Goal: Contribute content: Add original content to the website for others to see

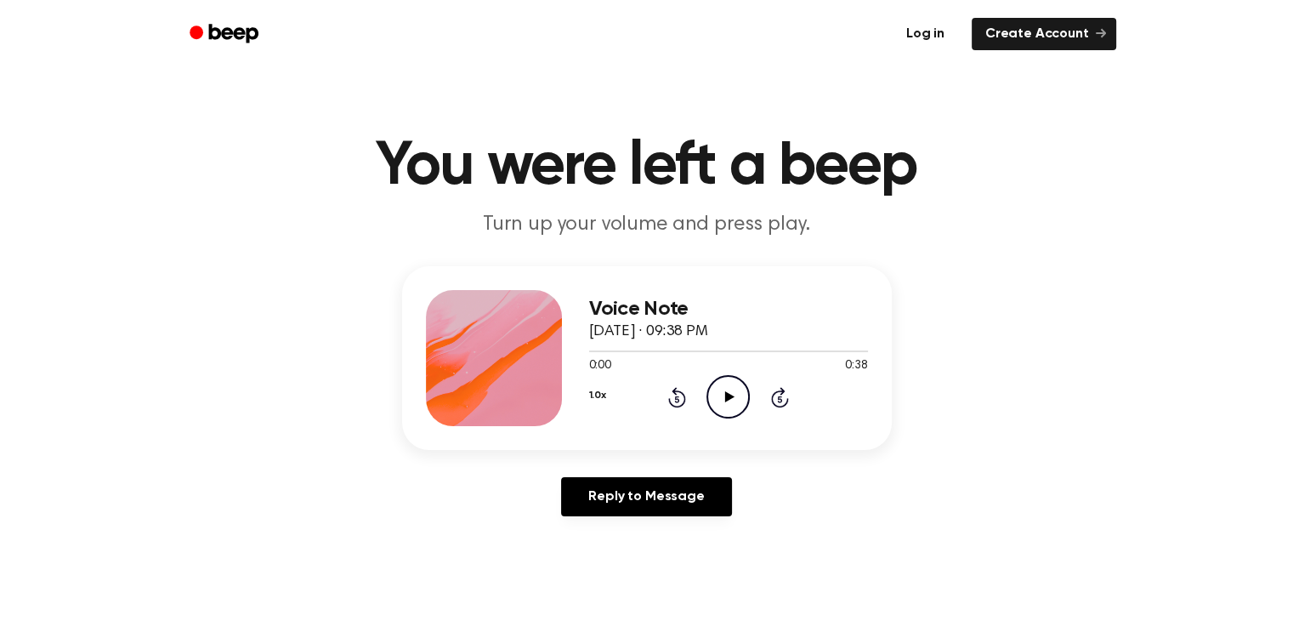
click at [932, 31] on link "Log in" at bounding box center [925, 33] width 72 height 39
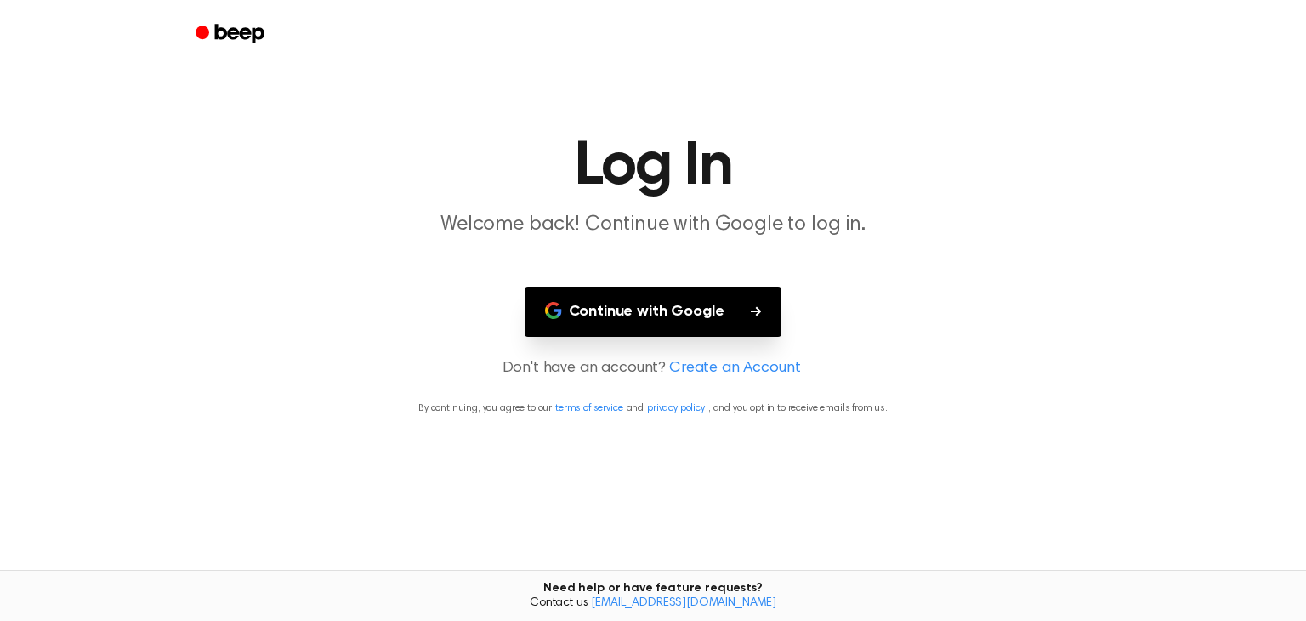
click at [641, 308] on button "Continue with Google" at bounding box center [654, 312] width 258 height 50
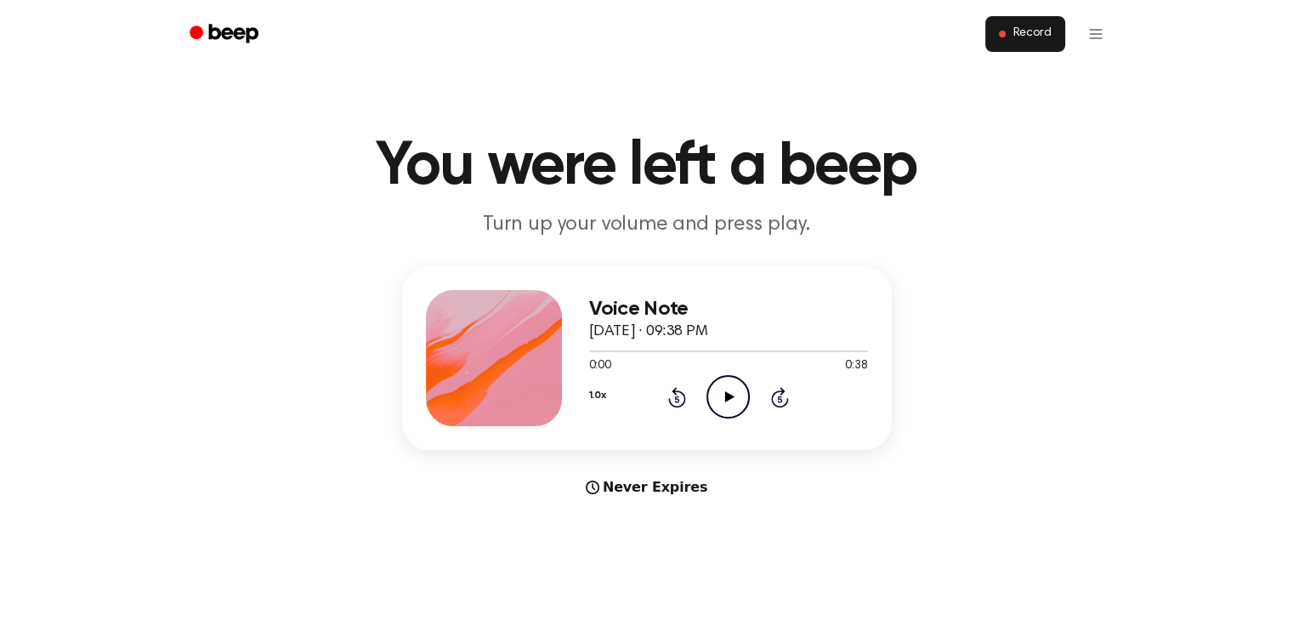
click at [1027, 34] on span "Record" at bounding box center [1032, 33] width 38 height 15
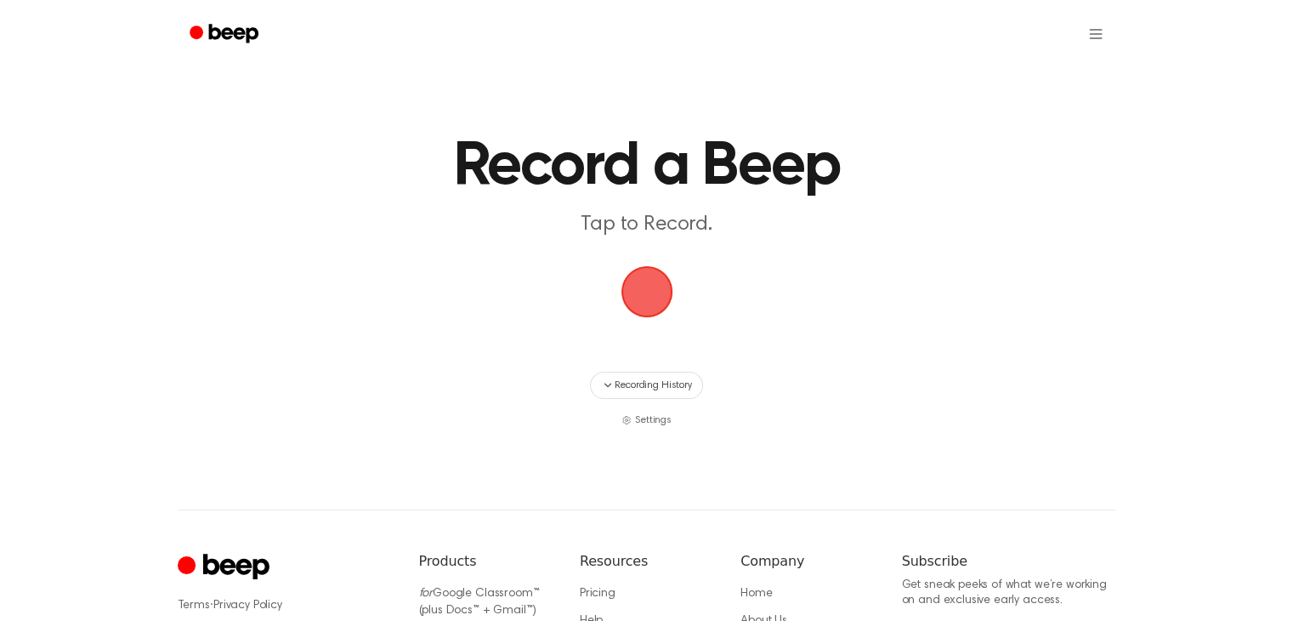
click at [1027, 34] on ul at bounding box center [701, 34] width 829 height 41
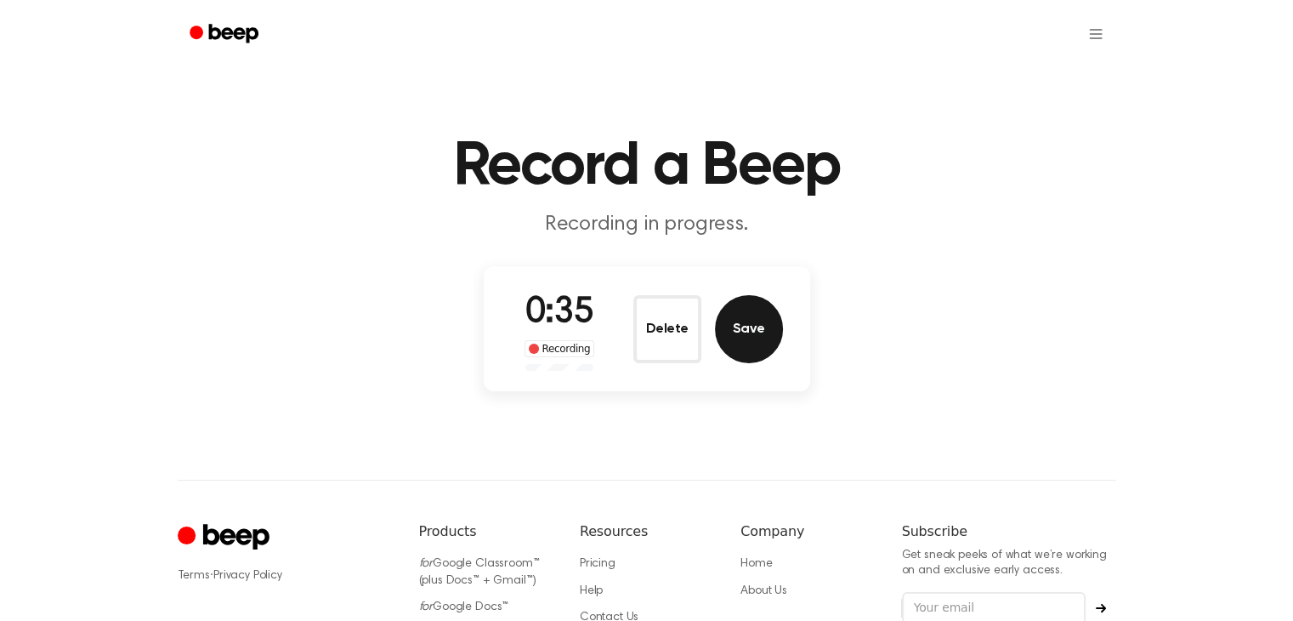
click at [751, 326] on button "Save" at bounding box center [749, 329] width 68 height 68
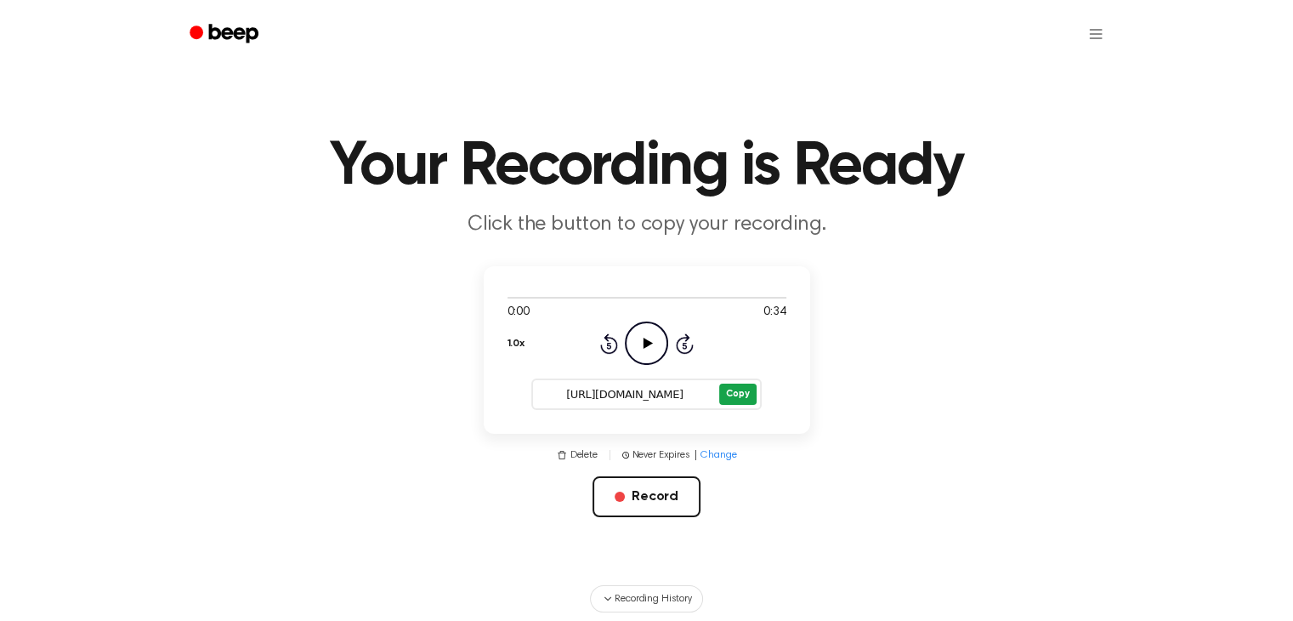
click at [733, 388] on button "Copy" at bounding box center [737, 393] width 37 height 21
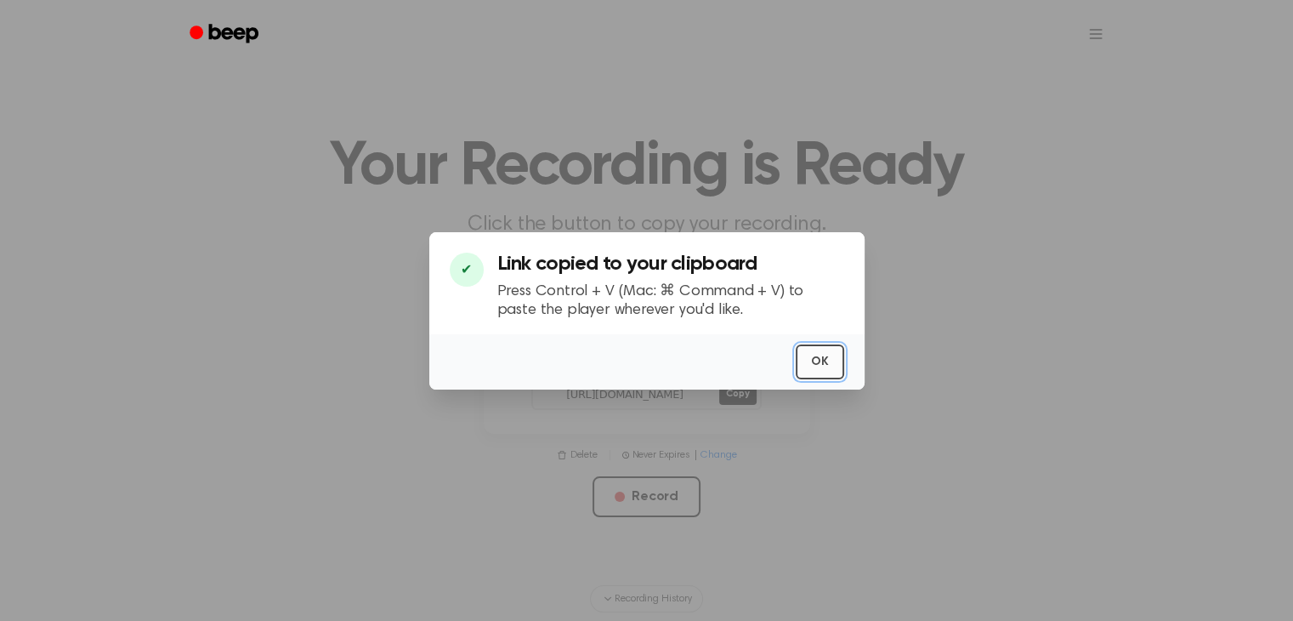
click at [814, 359] on button "OK" at bounding box center [820, 361] width 48 height 35
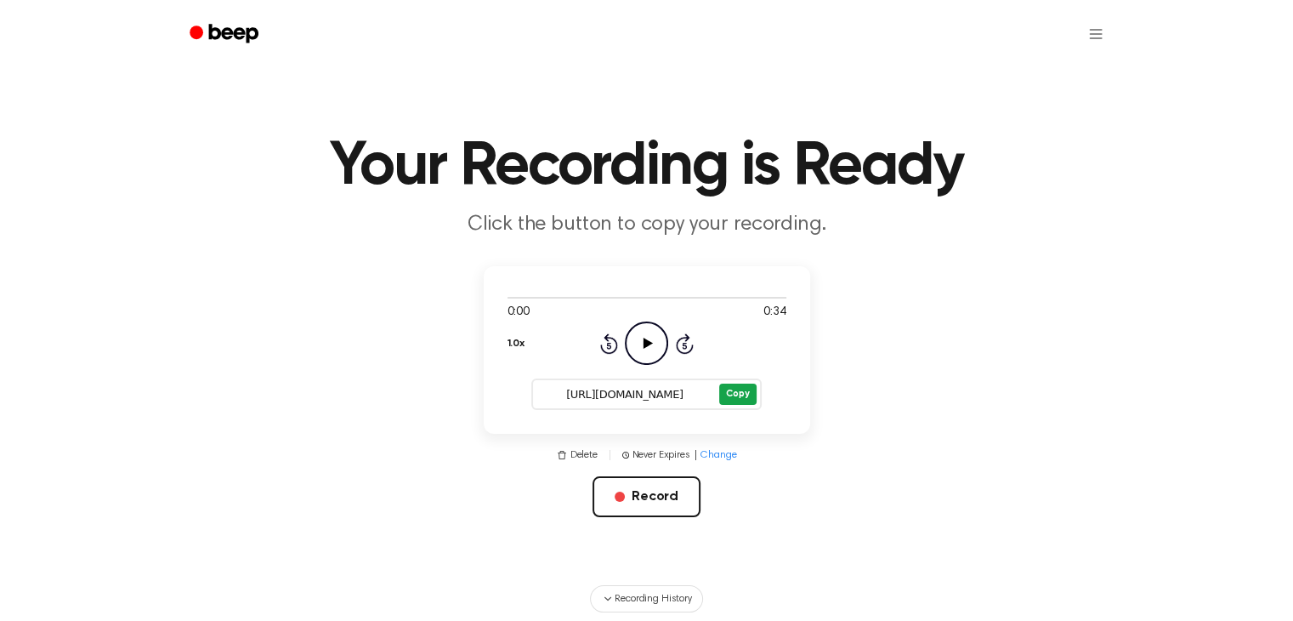
click at [735, 390] on button "Copy" at bounding box center [737, 393] width 37 height 21
drag, startPoint x: 735, startPoint y: 390, endPoint x: 481, endPoint y: 355, distance: 256.7
click at [481, 355] on main "Your Recording is Ready Click the button to copy your recording. 0:00 0:34 1.0x…" at bounding box center [646, 320] width 1293 height 641
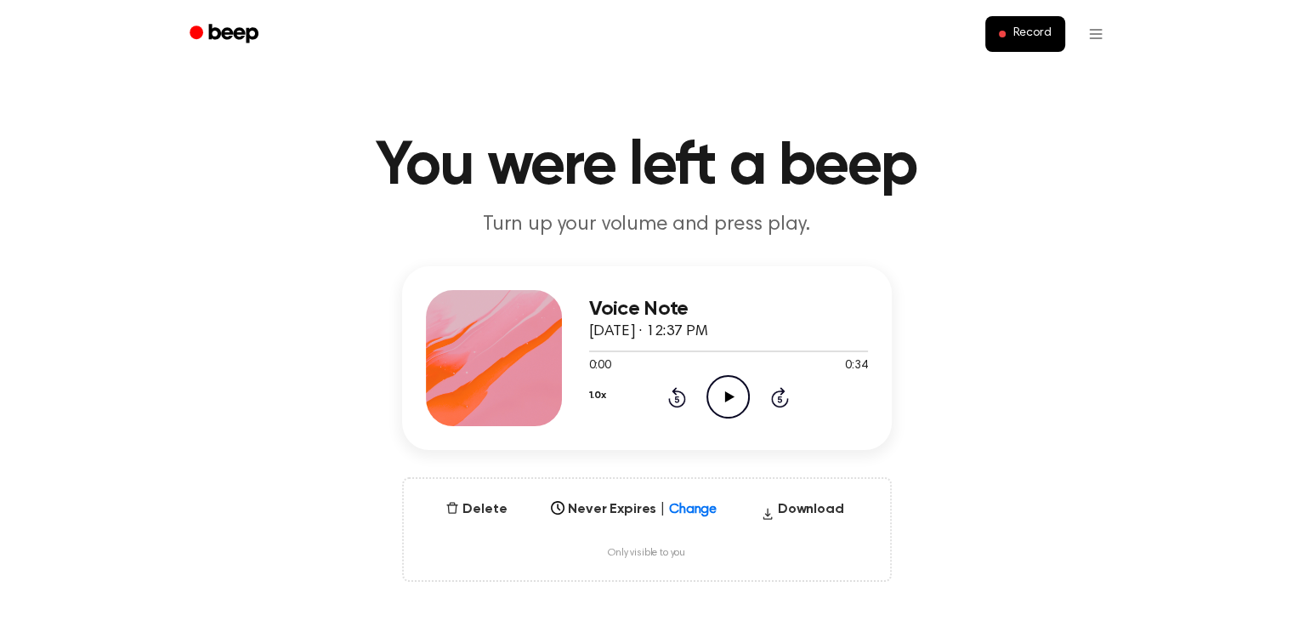
click at [727, 395] on icon at bounding box center [729, 396] width 9 height 11
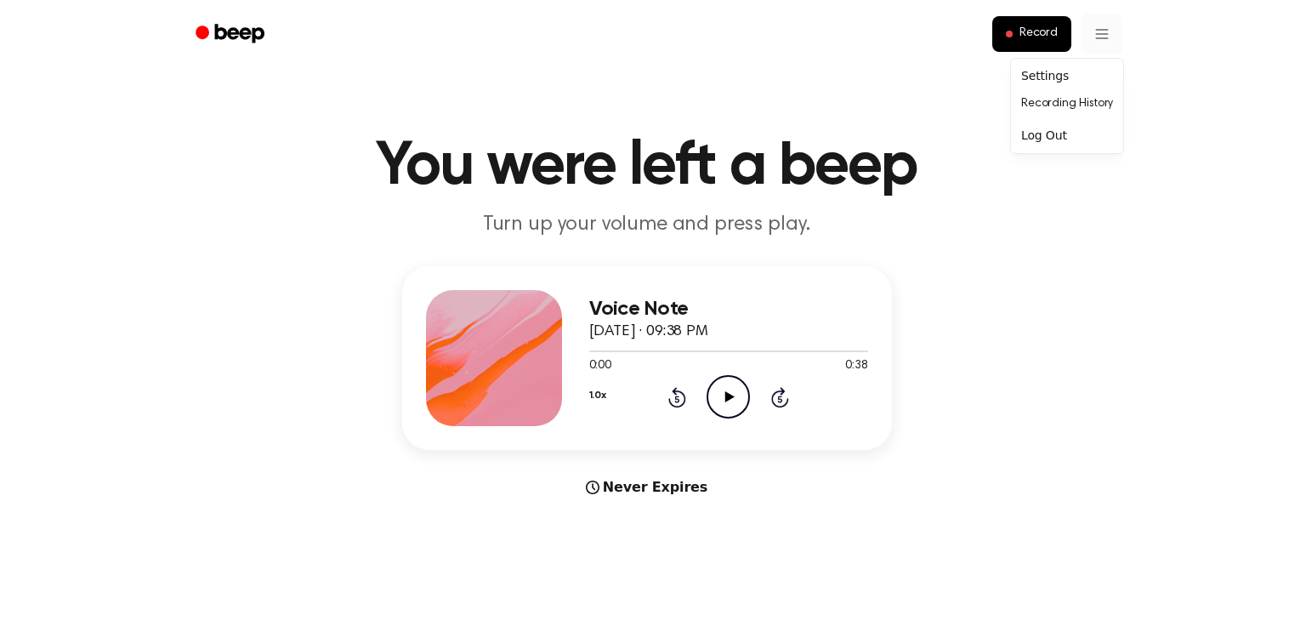
click at [1098, 103] on link "Recording History" at bounding box center [1066, 104] width 105 height 28
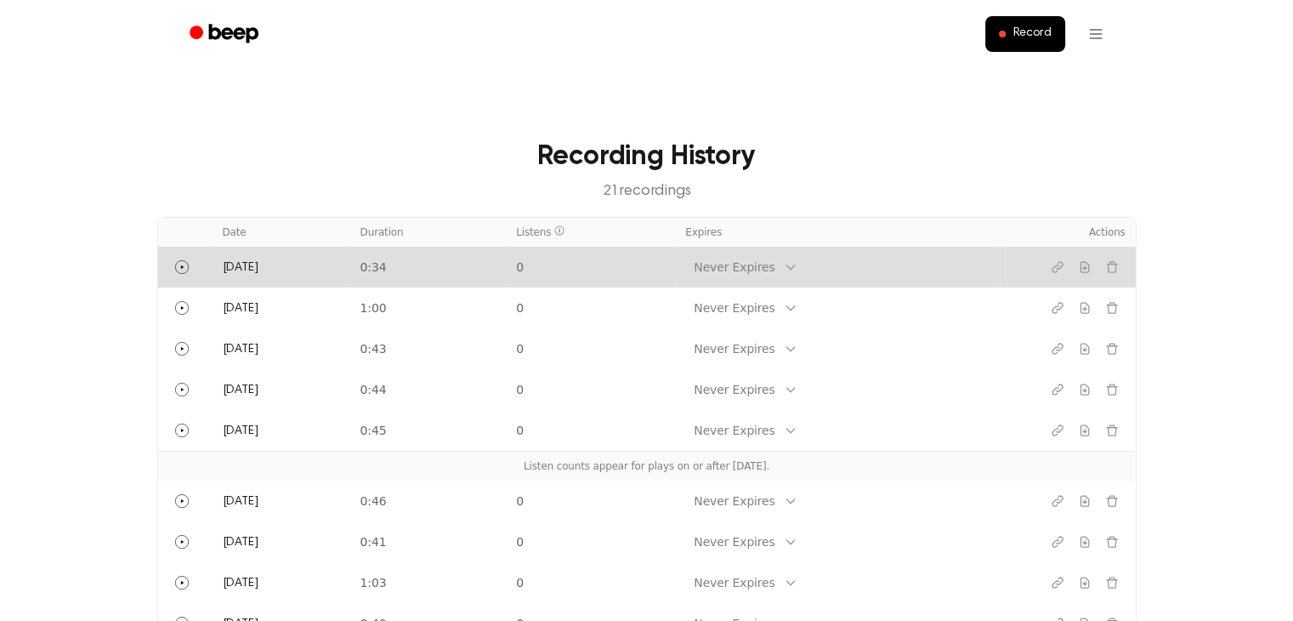
click at [675, 258] on td "0" at bounding box center [590, 267] width 169 height 41
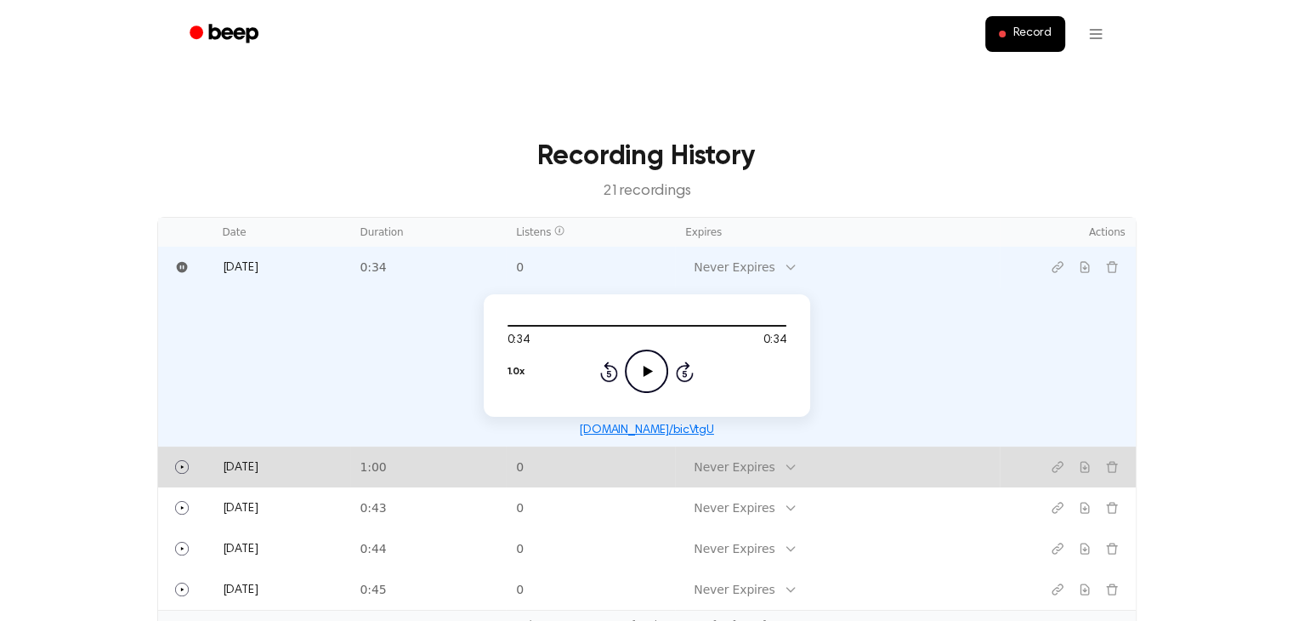
click at [350, 462] on td "Friday" at bounding box center [282, 466] width 138 height 41
